Goal: Information Seeking & Learning: Learn about a topic

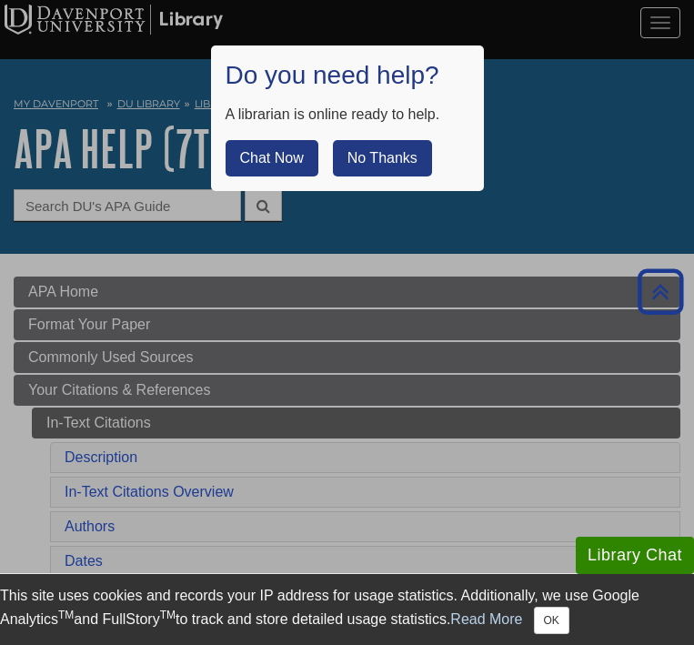
scroll to position [1753, 0]
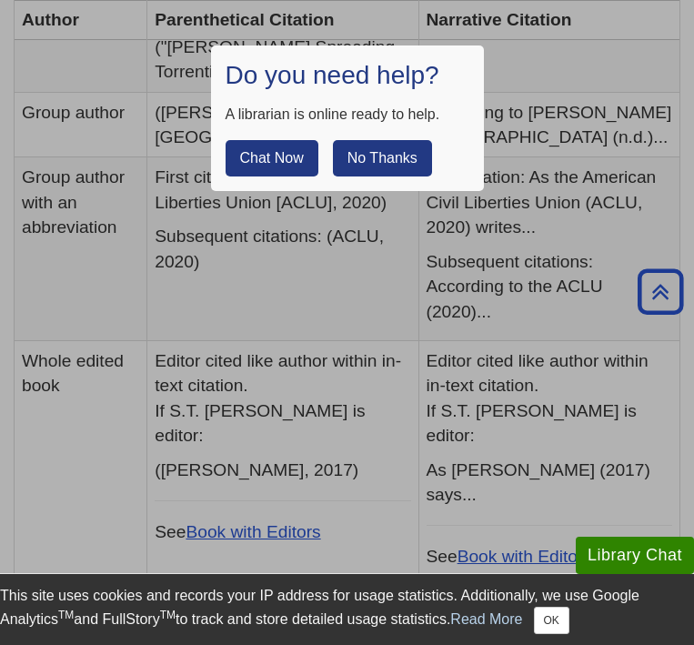
click at [388, 165] on button "No Thanks" at bounding box center [382, 158] width 99 height 36
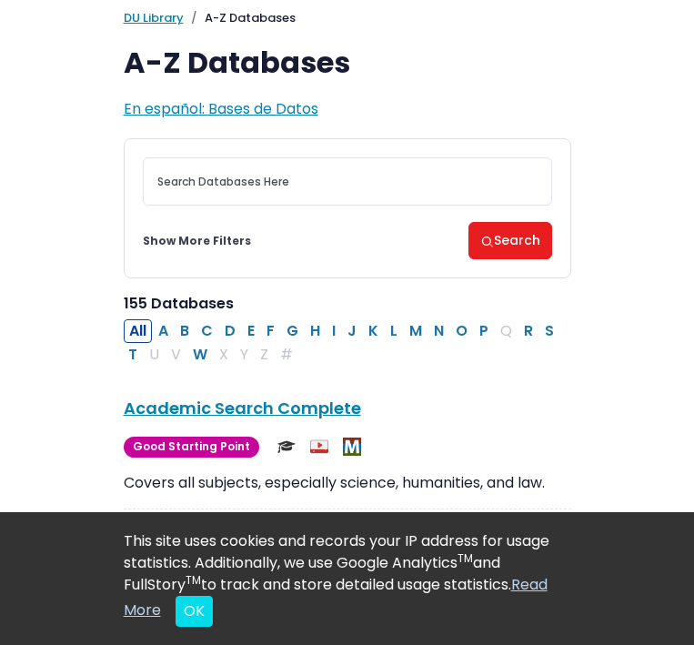
scroll to position [103, 0]
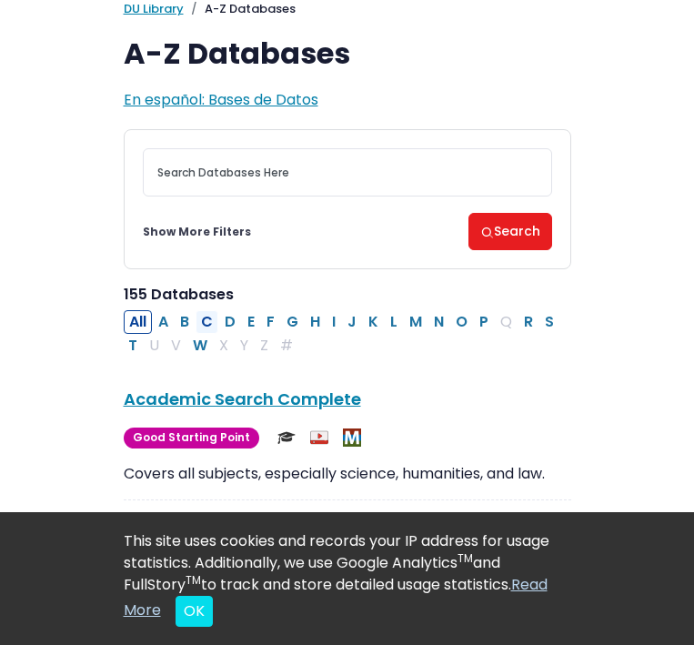
click at [207, 322] on button "C" at bounding box center [206, 322] width 23 height 24
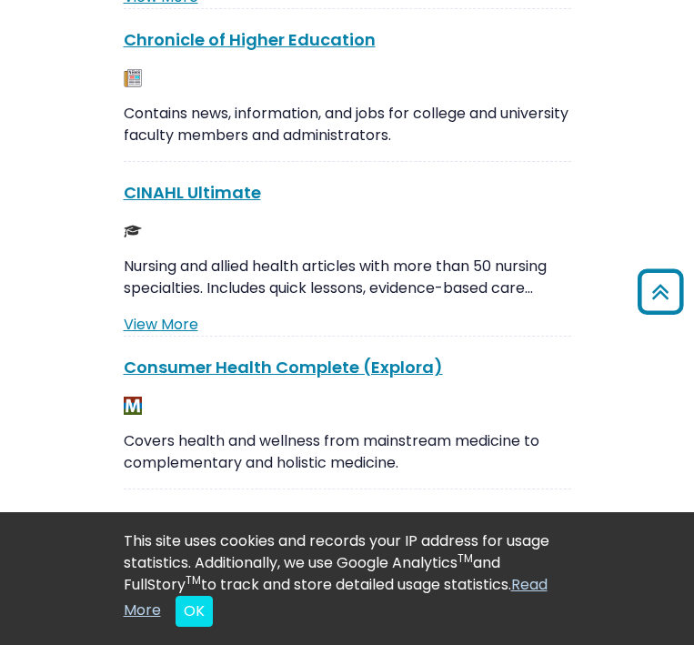
scroll to position [599, 0]
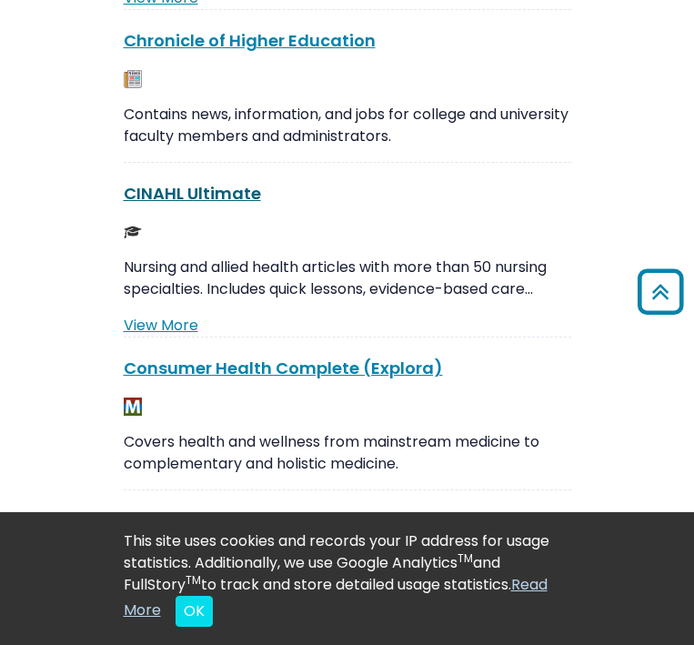
click at [224, 197] on link "CINAHL Ultimate This link opens in a new window" at bounding box center [192, 193] width 137 height 23
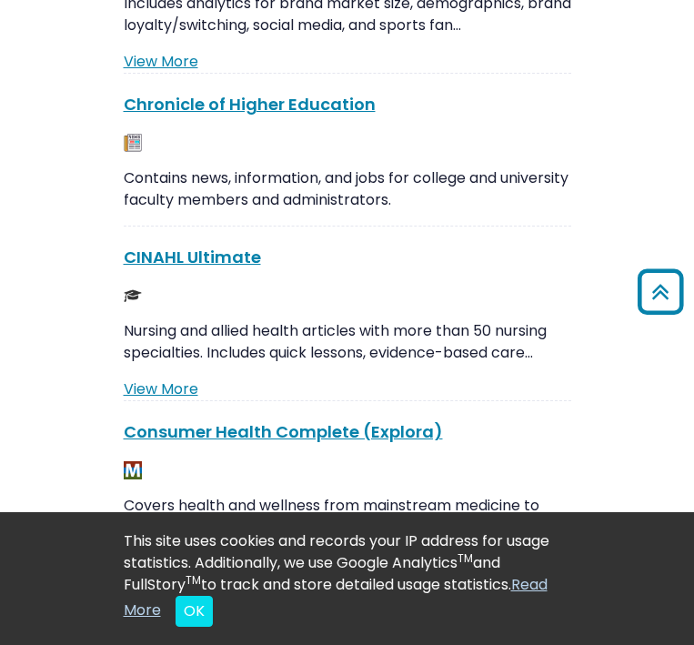
scroll to position [527, 0]
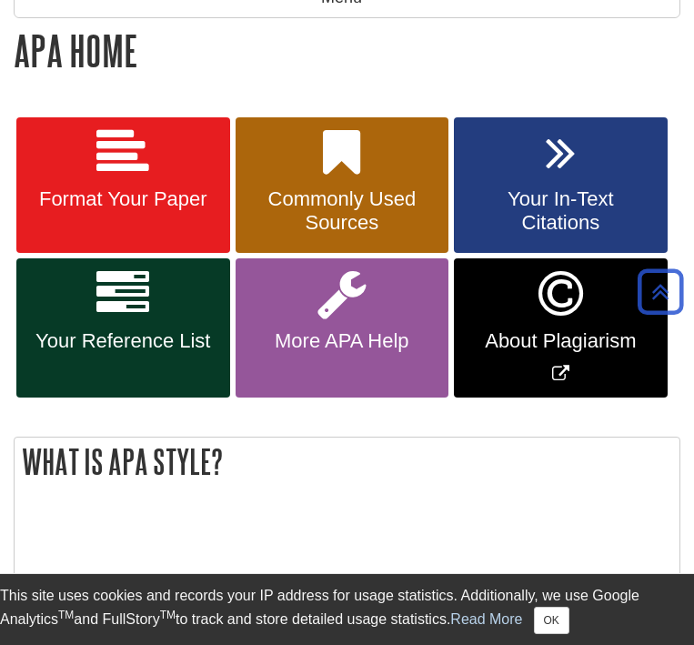
scroll to position [303, 0]
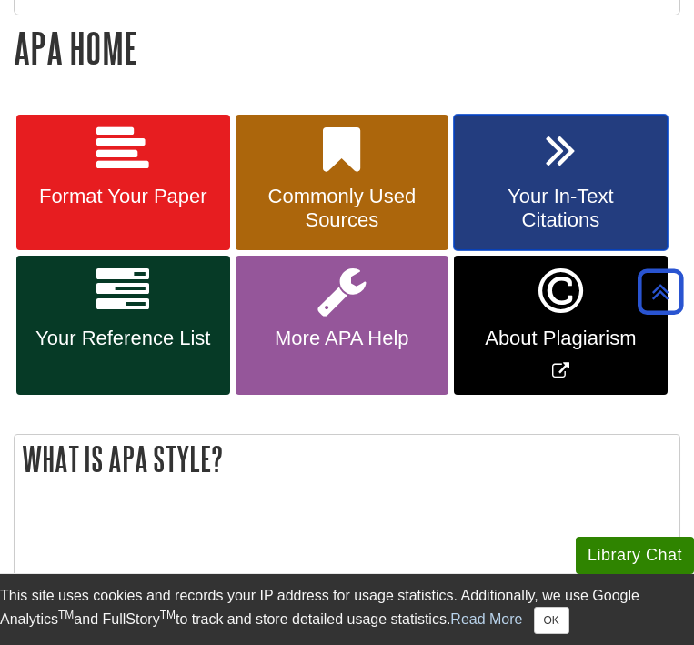
click at [549, 185] on span "Your In-Text Citations" at bounding box center [560, 208] width 186 height 47
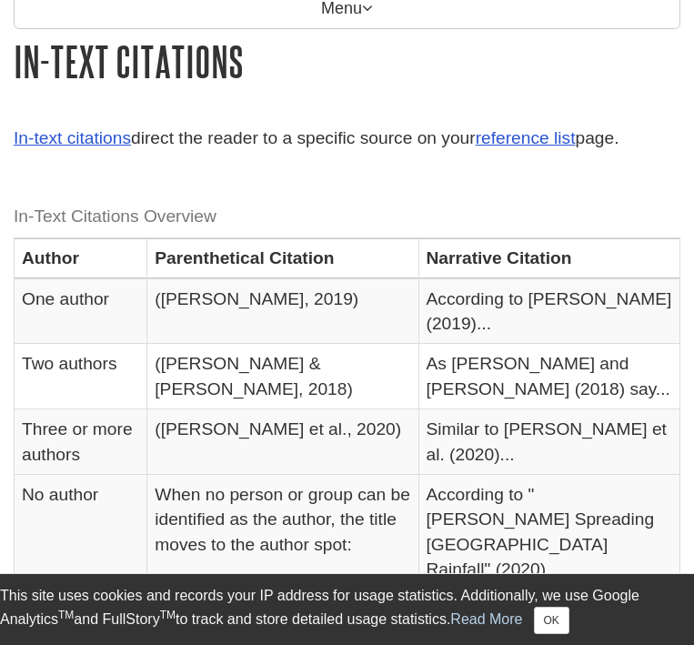
scroll to position [292, 0]
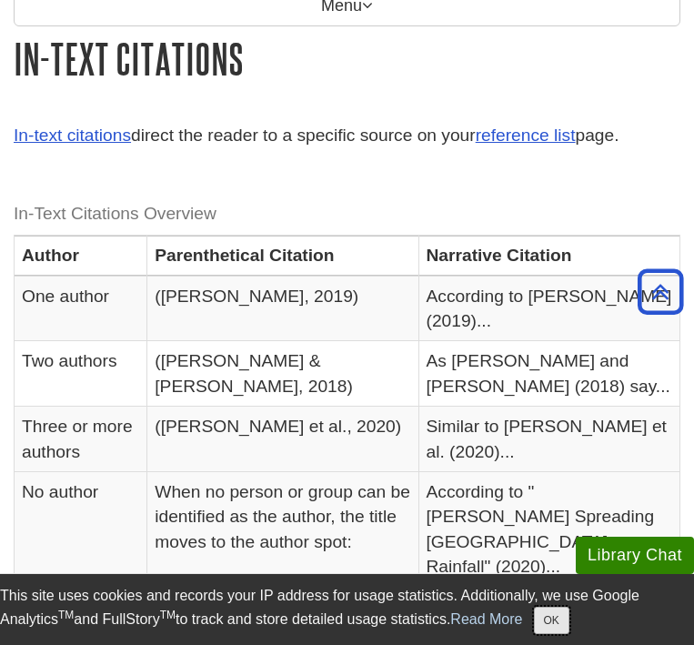
click at [566, 616] on button "OK" at bounding box center [551, 619] width 35 height 27
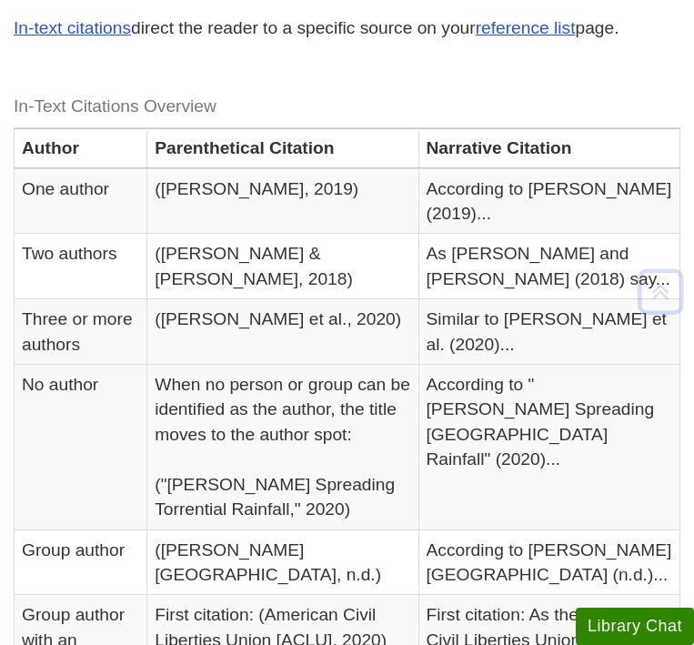
scroll to position [398, 0]
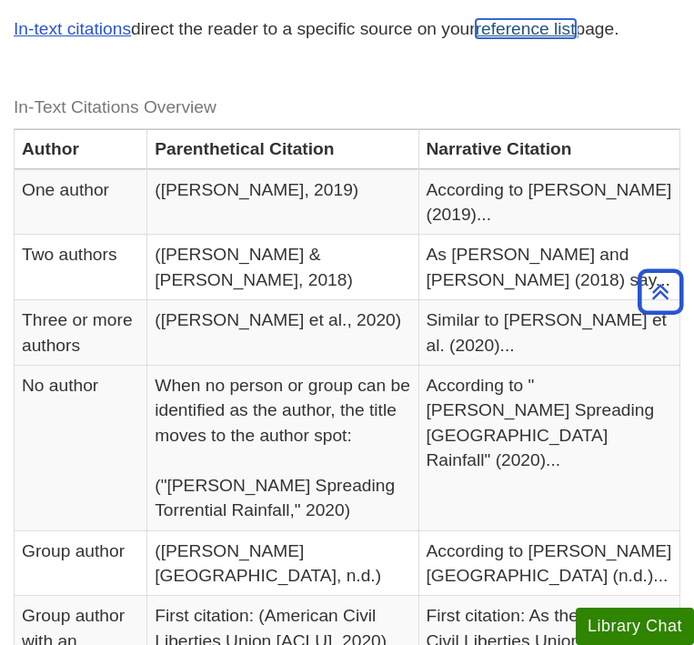
click at [524, 35] on link "reference list" at bounding box center [526, 28] width 100 height 19
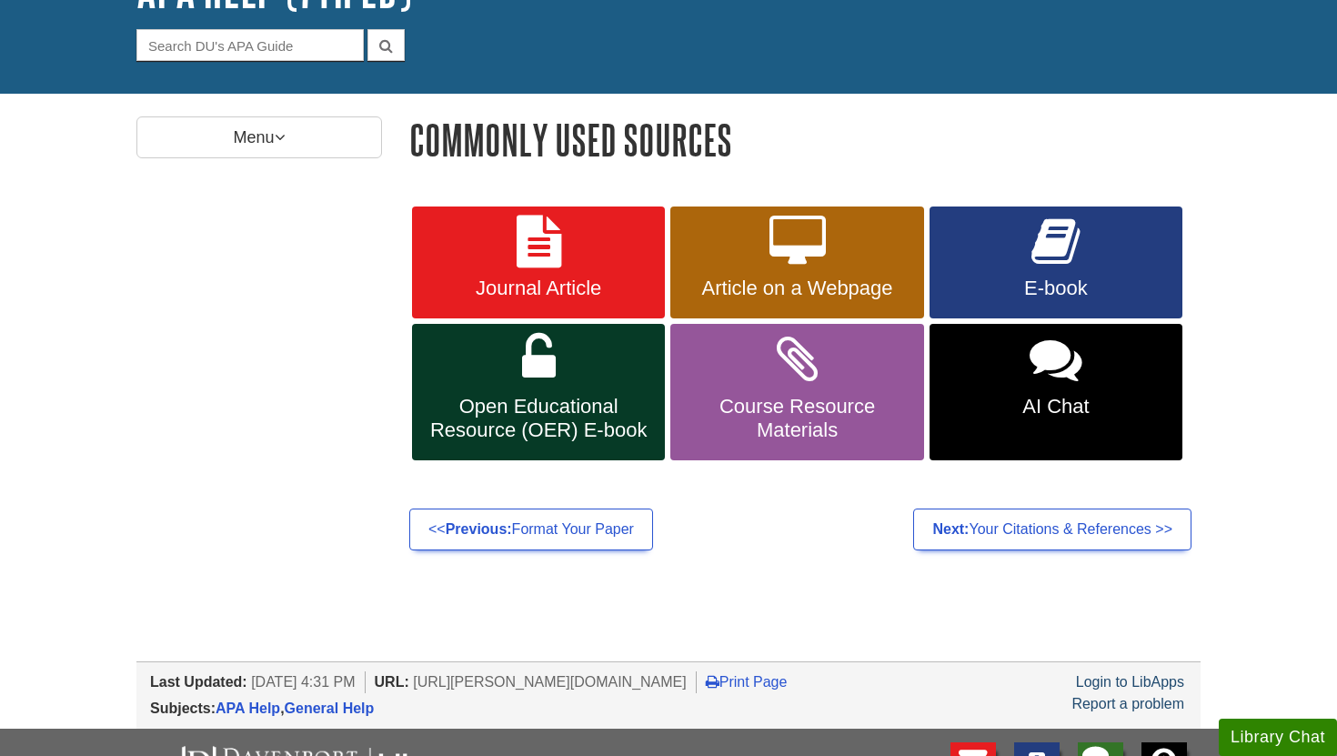
scroll to position [158, 0]
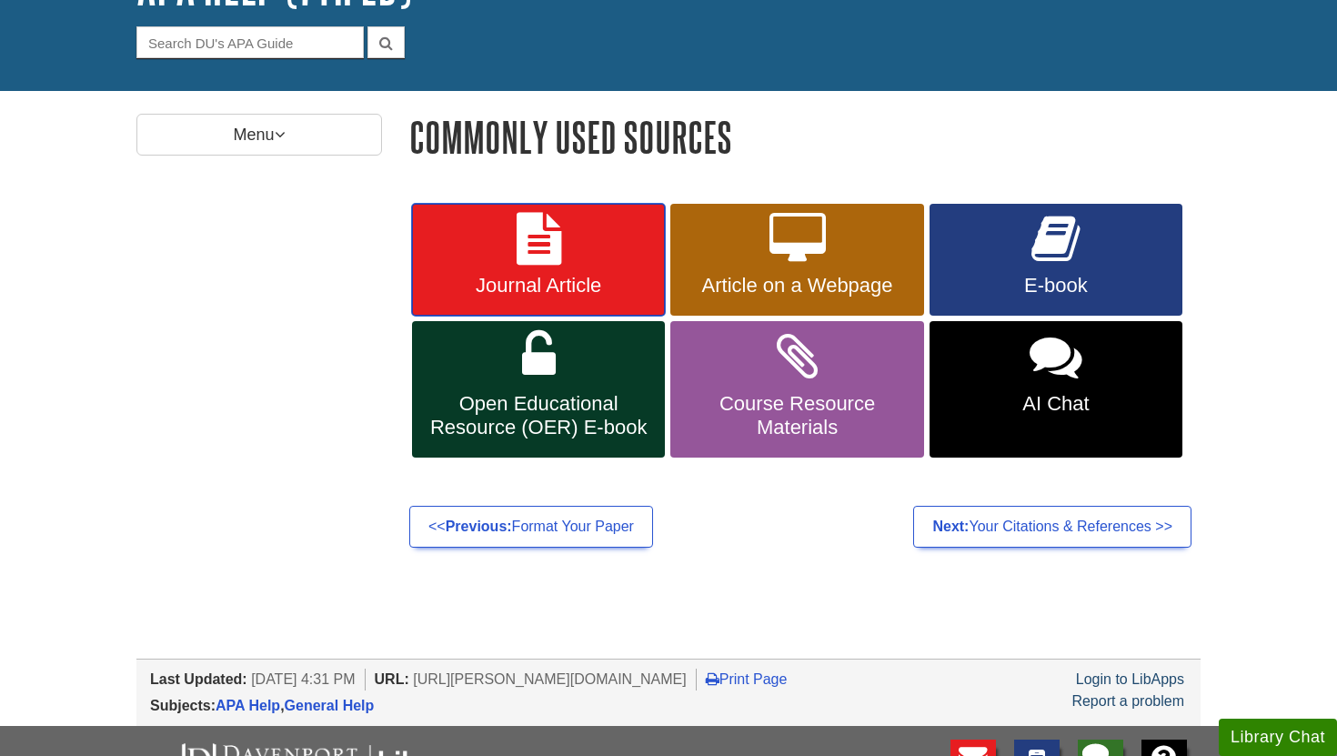
click at [575, 272] on link "Journal Article" at bounding box center [538, 260] width 253 height 113
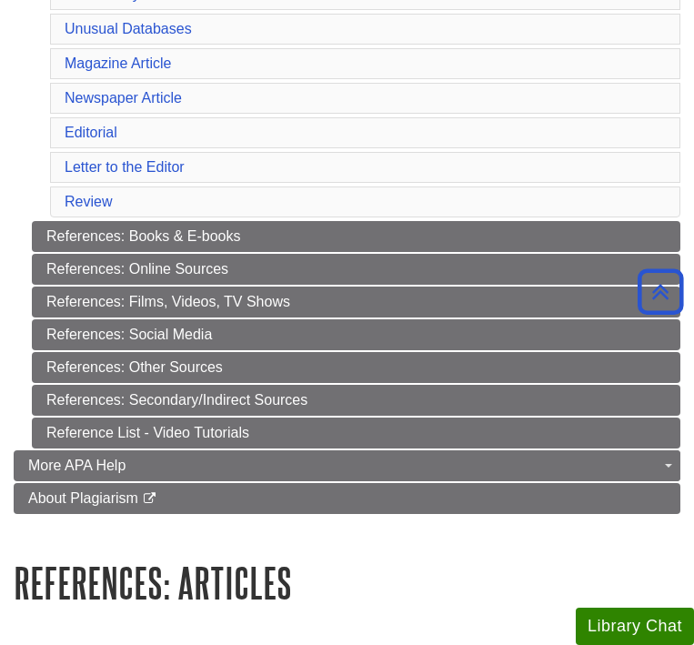
scroll to position [631, 0]
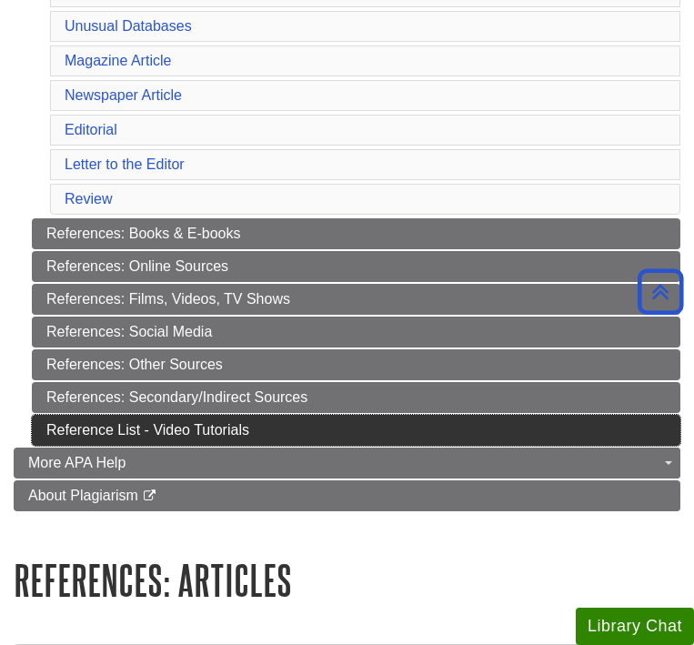
click at [218, 429] on link "Reference List - Video Tutorials" at bounding box center [356, 430] width 648 height 31
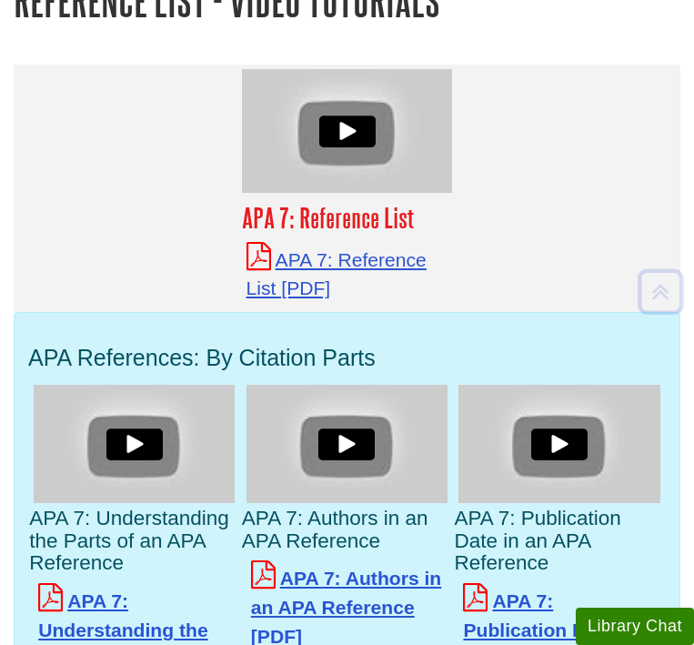
scroll to position [351, 0]
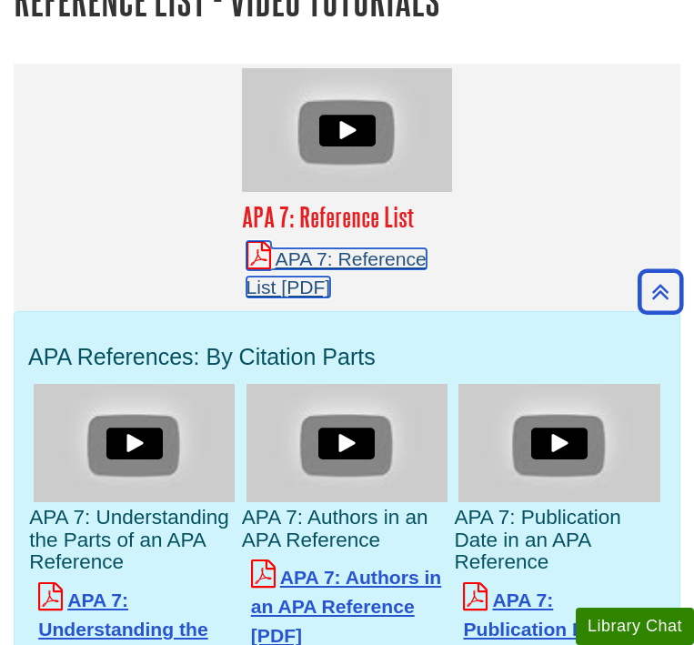
click at [308, 262] on link "APA 7: Reference List" at bounding box center [336, 273] width 180 height 50
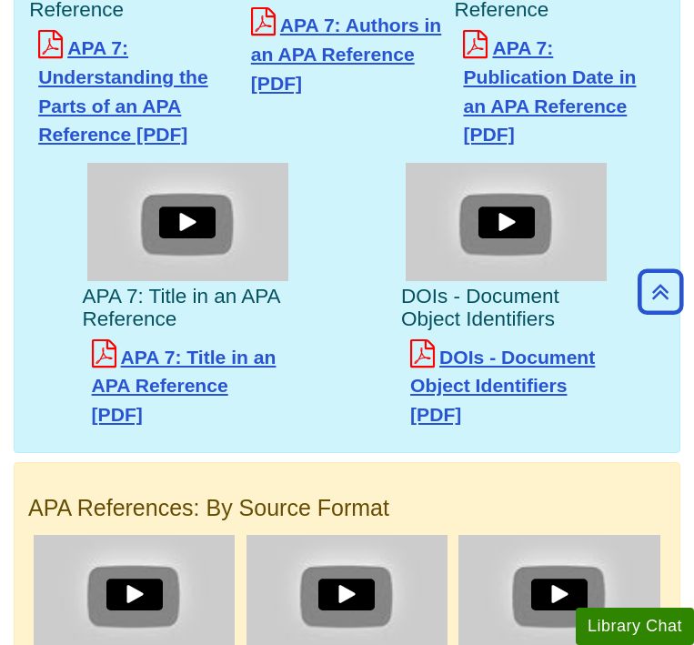
scroll to position [905, 0]
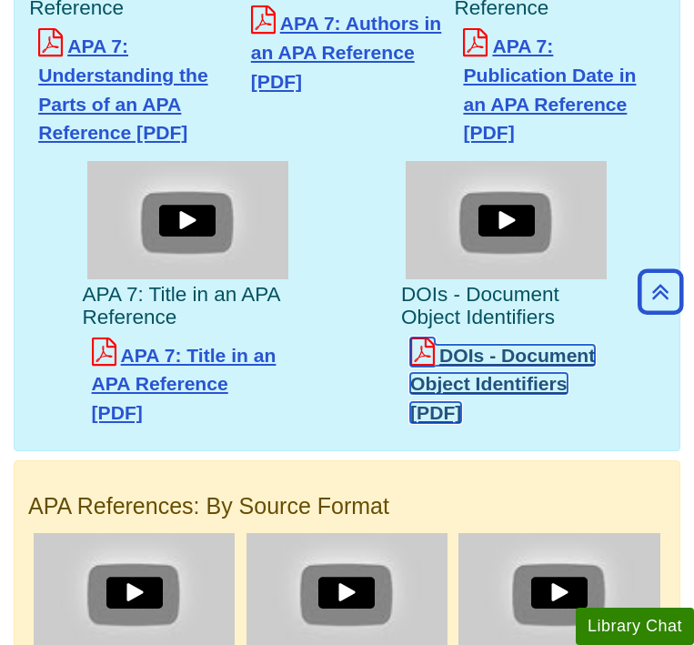
click at [483, 387] on link "DOIs - Document Object Identifiers" at bounding box center [502, 384] width 185 height 78
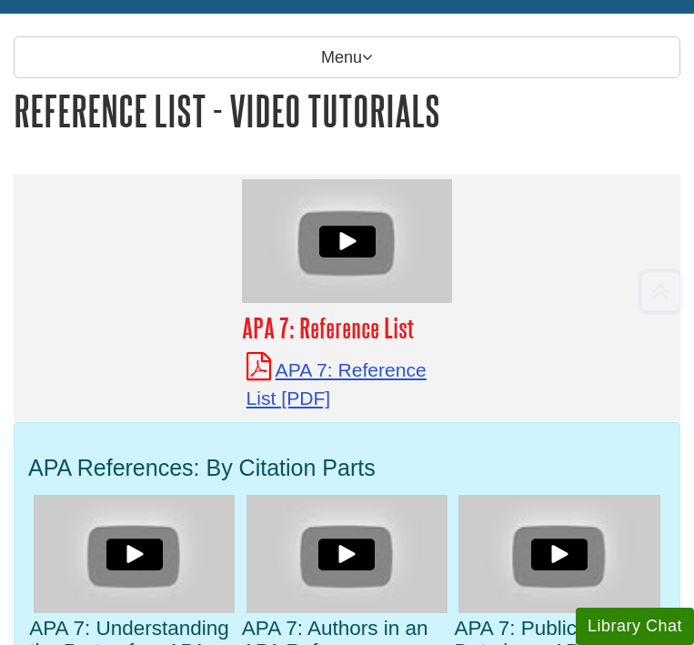
scroll to position [307, 0]
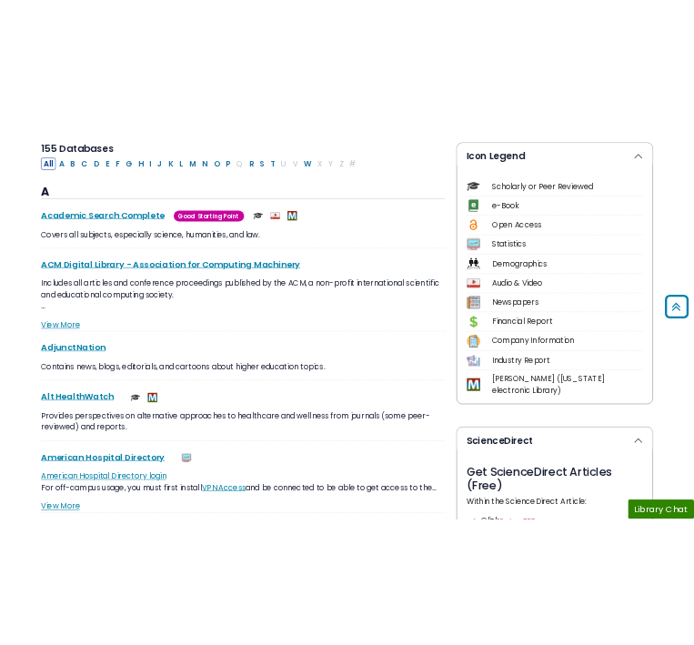
scroll to position [365, 0]
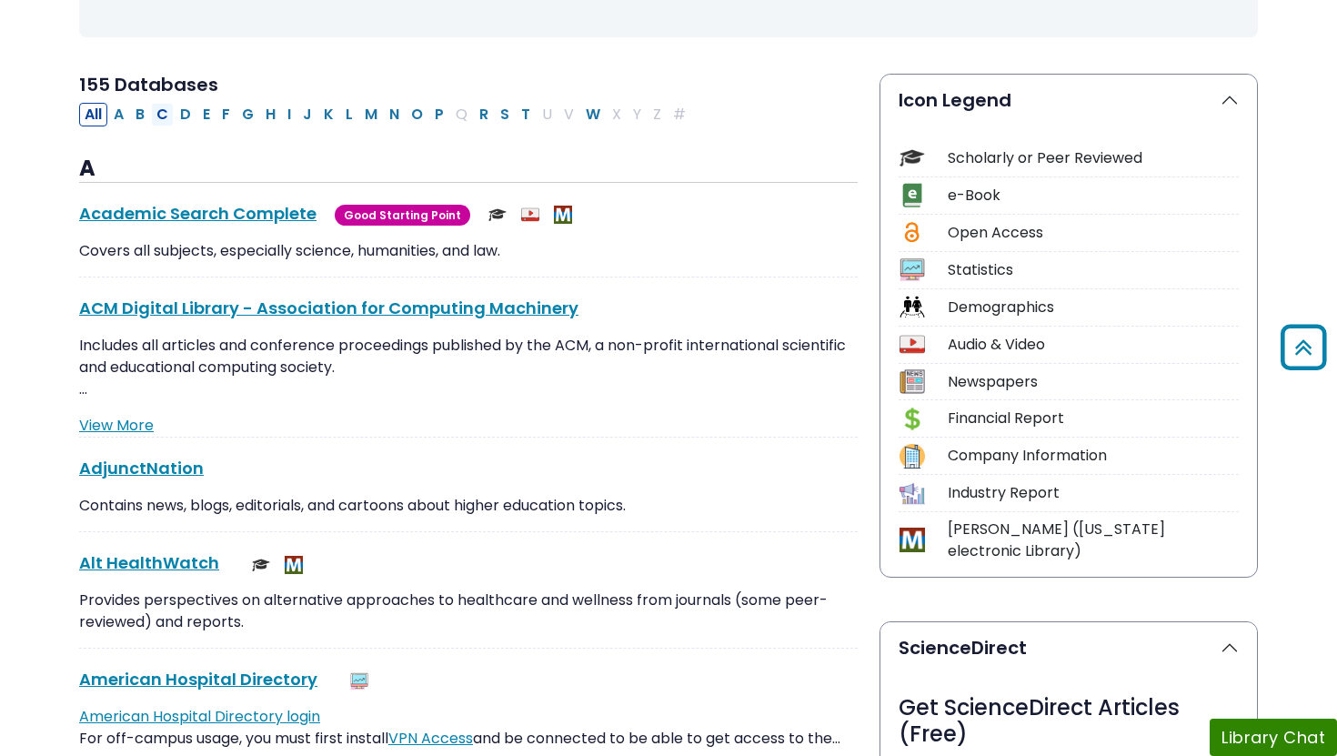
click at [165, 108] on button "C" at bounding box center [162, 115] width 23 height 24
select select "Database Subject Filter"
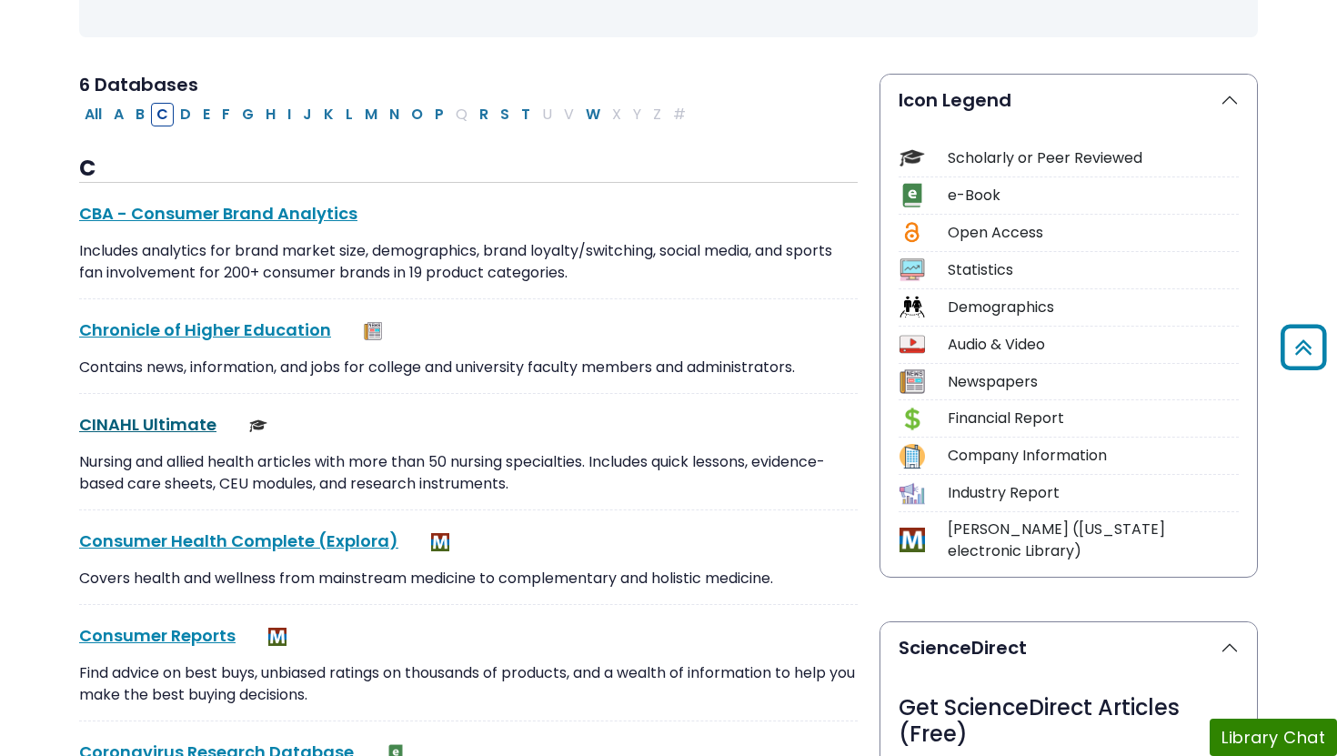
click at [185, 426] on link "CINAHL Ultimate This link opens in a new window" at bounding box center [147, 424] width 137 height 23
